Goal: Task Accomplishment & Management: Use online tool/utility

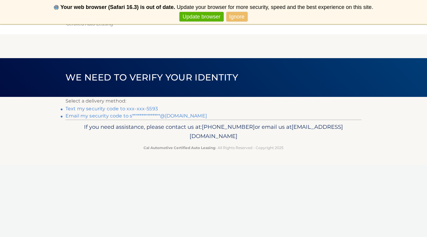
click at [143, 108] on link "Text my security code to xxx-xxx-5593" at bounding box center [111, 109] width 92 height 6
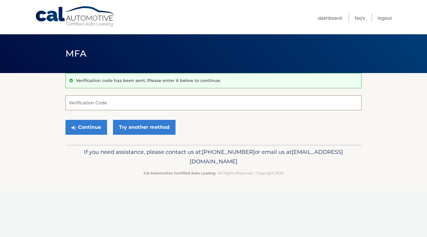
click at [143, 106] on input "Verification Code" at bounding box center [213, 103] width 296 height 15
type input "483684"
click at [96, 128] on button "Continue" at bounding box center [86, 127] width 42 height 15
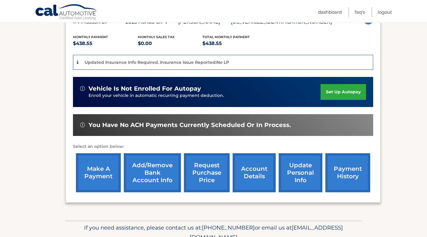
scroll to position [122, 0]
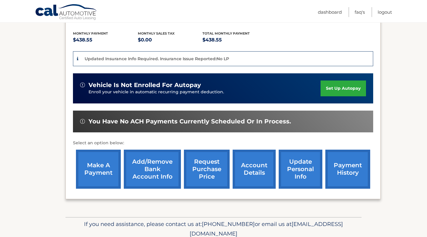
click at [103, 169] on link "make a payment" at bounding box center [98, 169] width 45 height 39
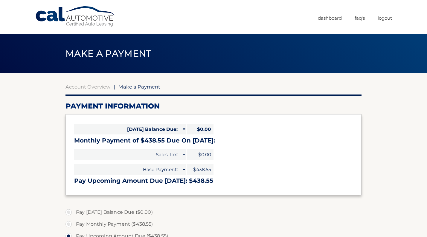
select select "OGI3MmVkYzgtYzcyOS00OTVjLTk1NTktNWM2YWY1YjA5ZmZh"
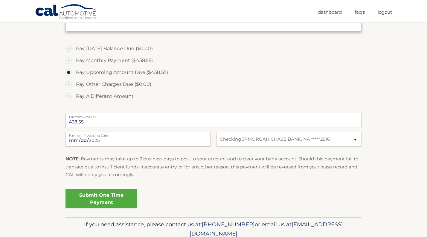
scroll to position [166, 0]
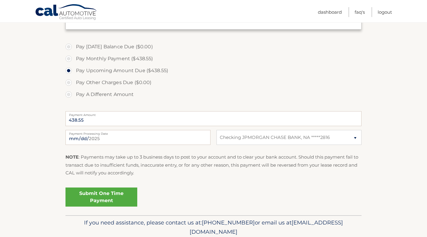
click at [82, 195] on link "Submit One Time Payment" at bounding box center [101, 197] width 72 height 19
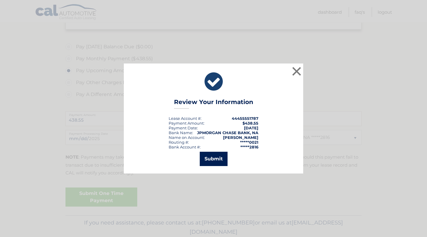
click at [216, 157] on button "Submit" at bounding box center [214, 159] width 28 height 14
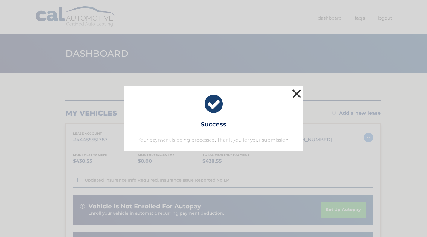
click at [296, 92] on button "×" at bounding box center [296, 94] width 12 height 12
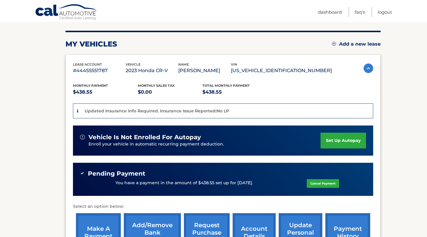
scroll to position [69, 0]
